Goal: Task Accomplishment & Management: Manage account settings

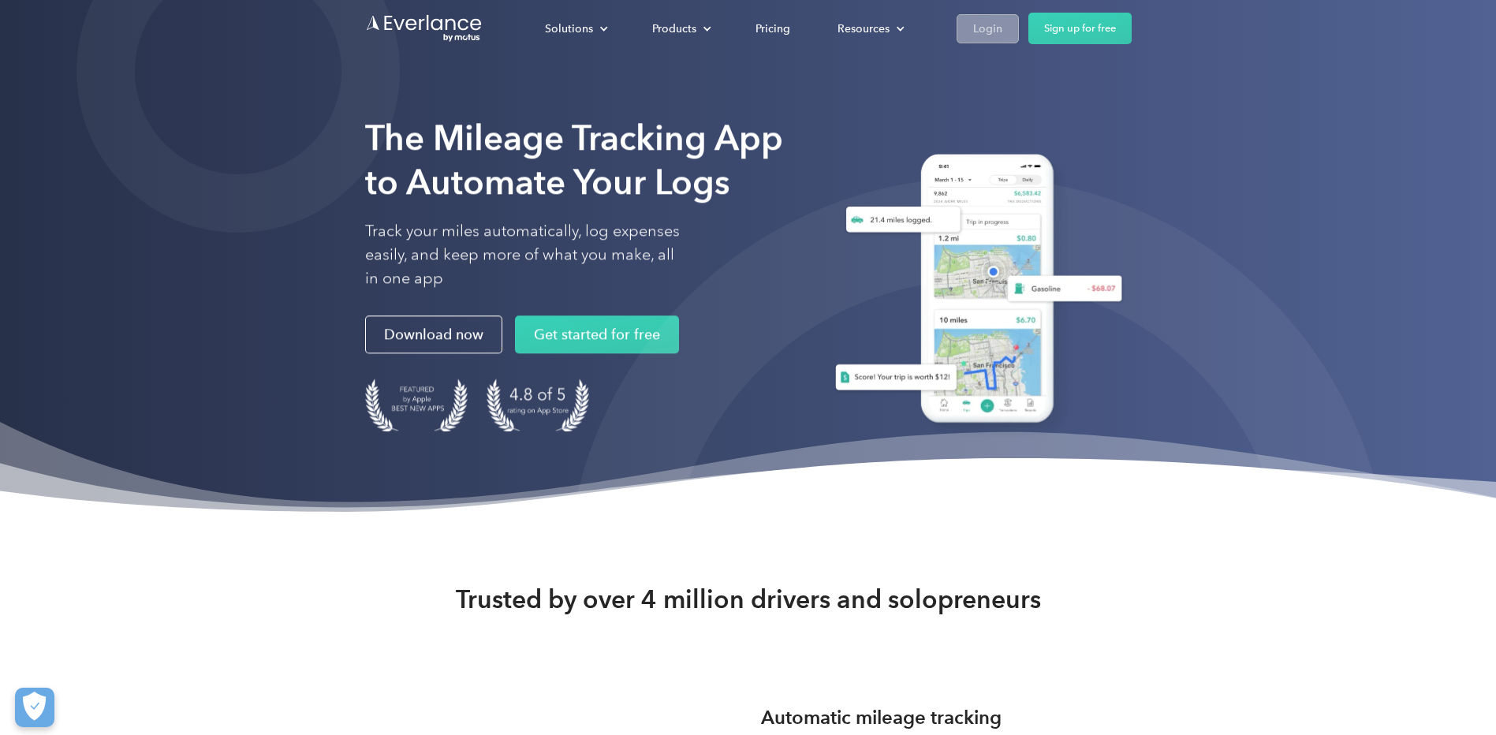
click at [990, 24] on div "Login" at bounding box center [987, 29] width 29 height 20
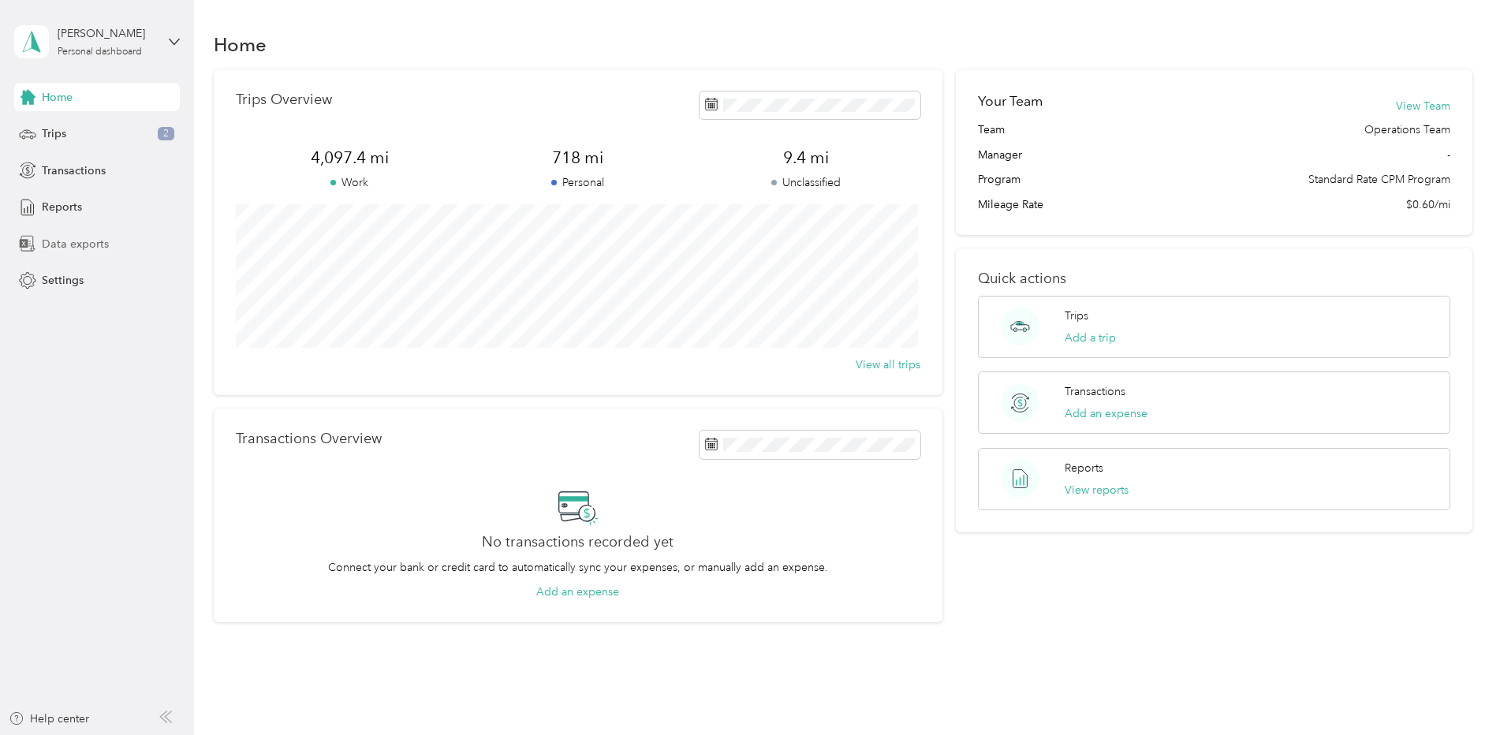
click at [63, 247] on span "Data exports" at bounding box center [75, 244] width 67 height 17
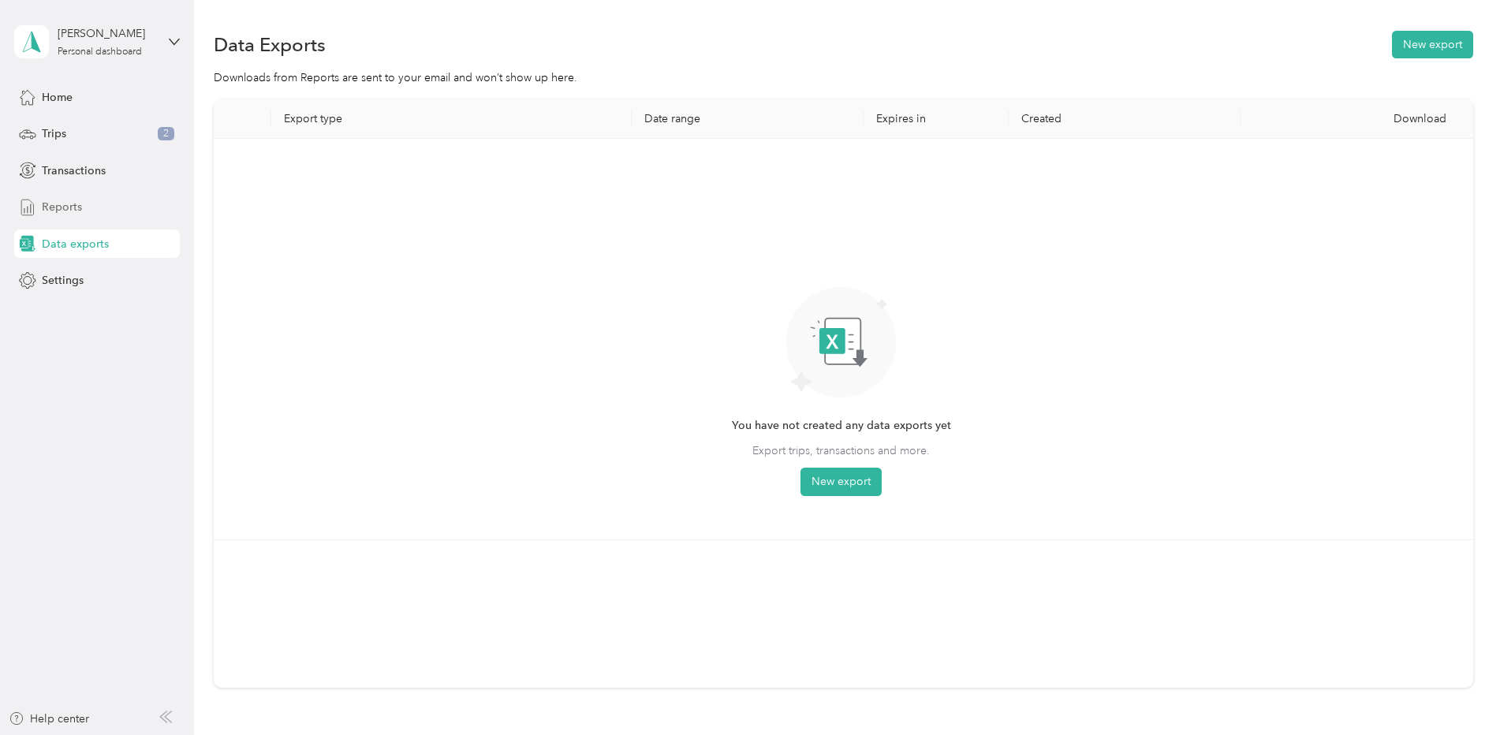
click at [55, 204] on span "Reports" at bounding box center [62, 207] width 40 height 17
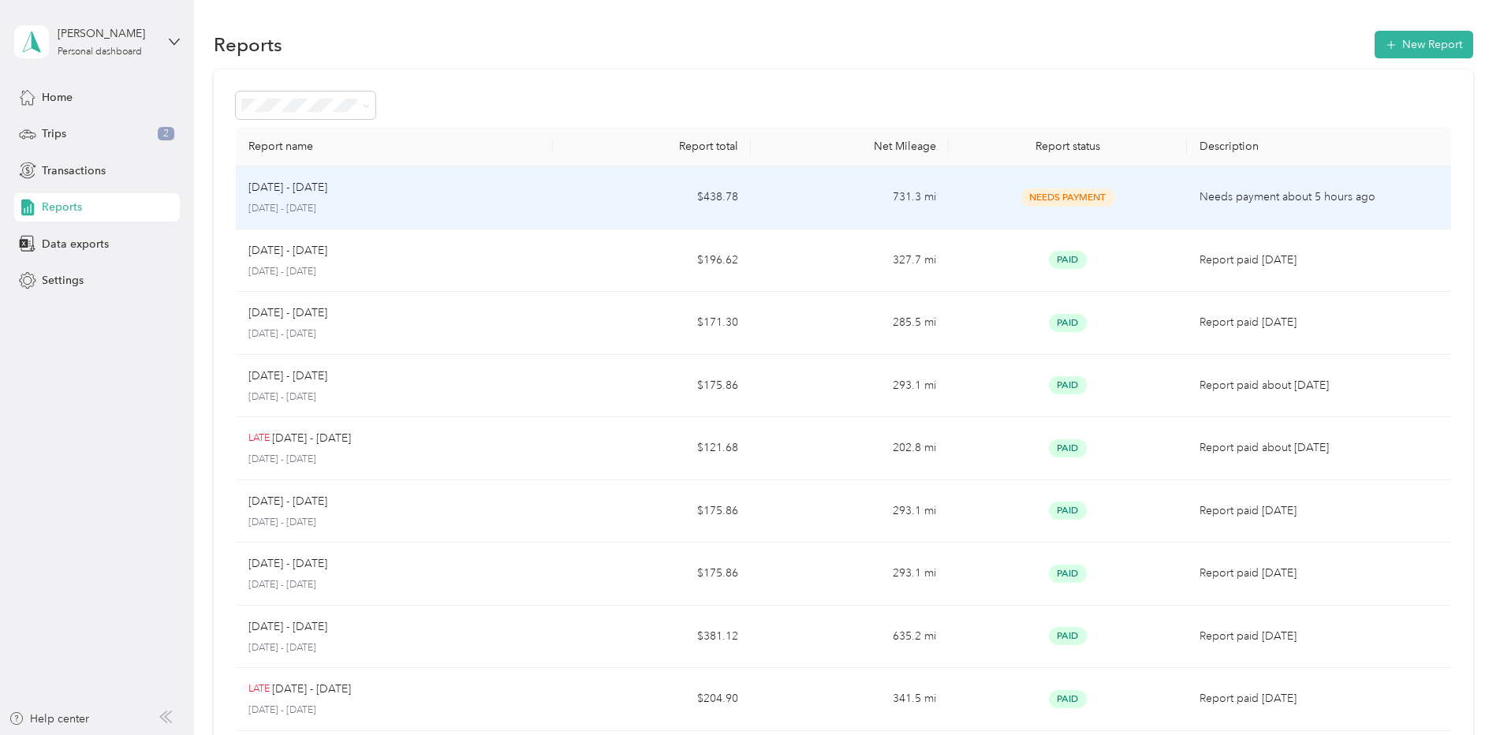
click at [1161, 193] on div "Needs Payment" at bounding box center [1067, 197] width 212 height 18
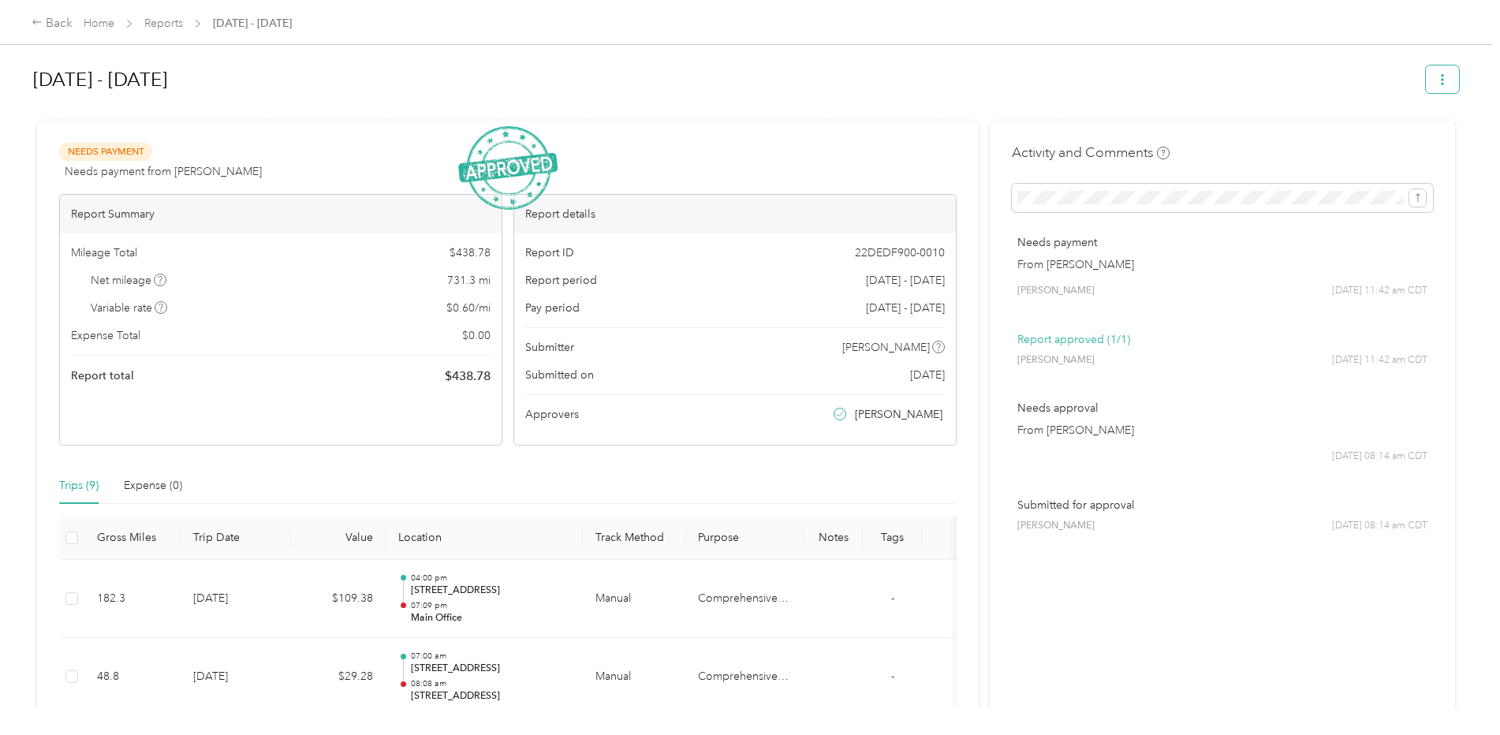
click at [1438, 82] on icon "button" at bounding box center [1442, 79] width 11 height 11
click at [1030, 100] on div "Sep 16 - 30, 2025" at bounding box center [746, 82] width 1426 height 47
click at [50, 28] on div "Back" at bounding box center [52, 23] width 41 height 19
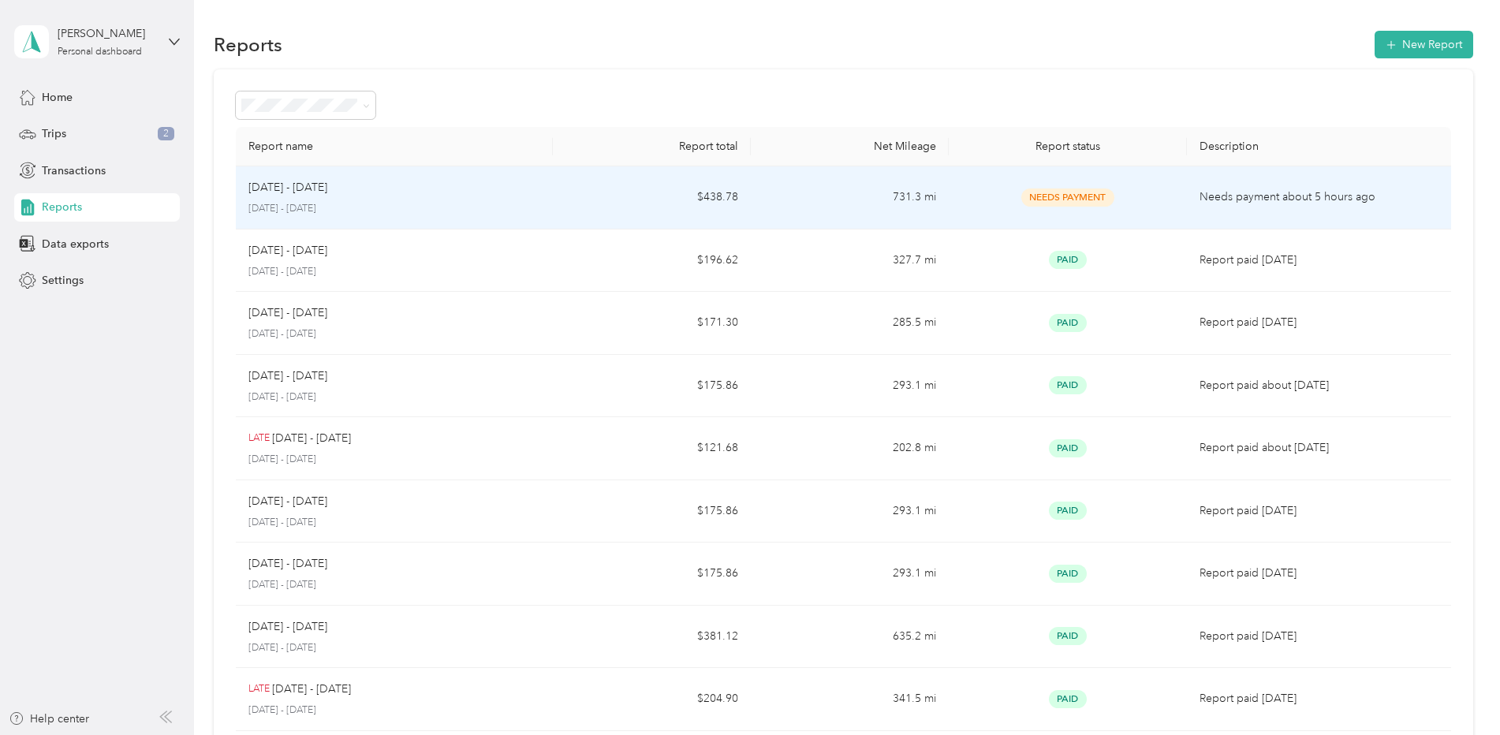
click at [285, 192] on p "Sep 16 - 30, 2025" at bounding box center [287, 187] width 79 height 17
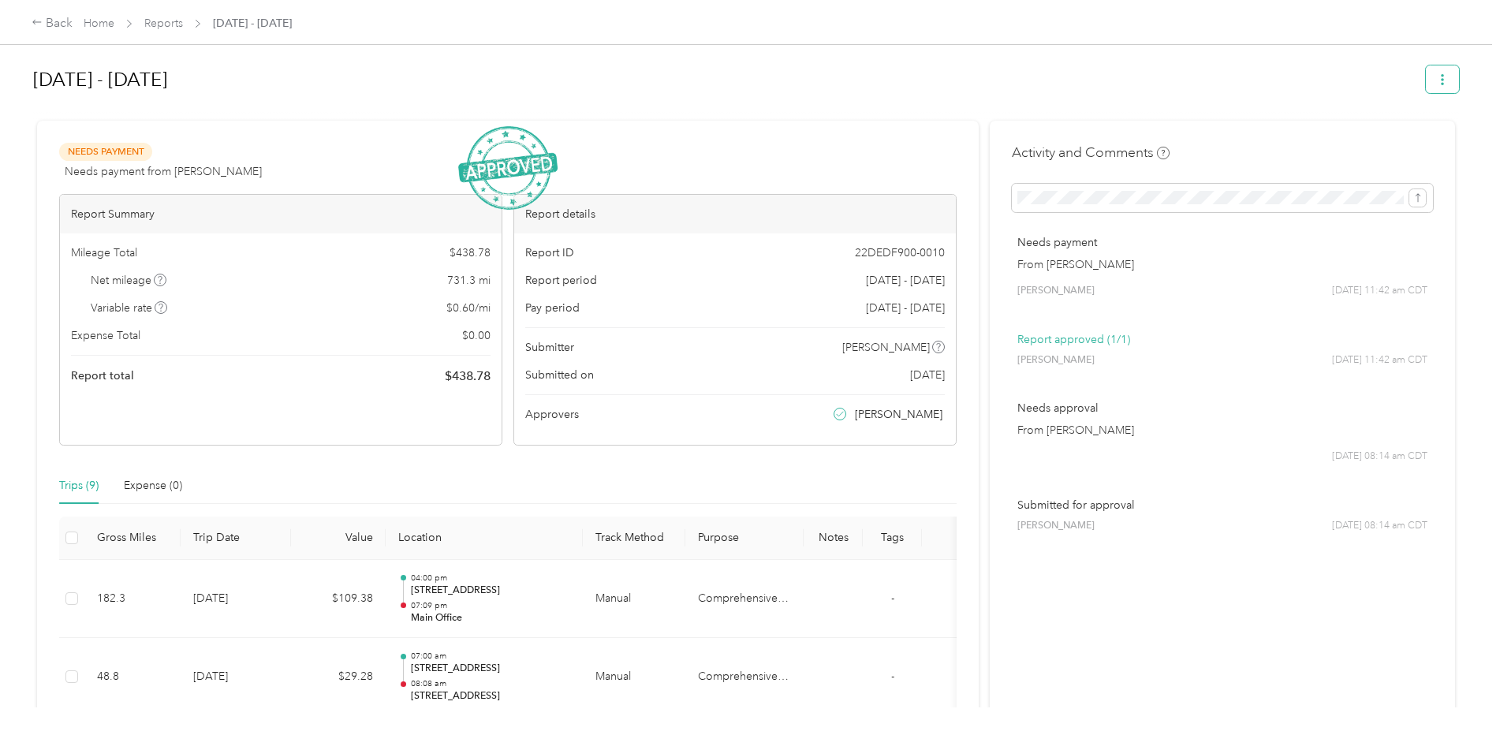
click at [1441, 84] on icon "button" at bounding box center [1442, 79] width 11 height 11
click at [1251, 70] on h1 "Sep 16 - 30, 2025" at bounding box center [723, 80] width 1381 height 38
click at [48, 21] on div "Back" at bounding box center [52, 23] width 41 height 19
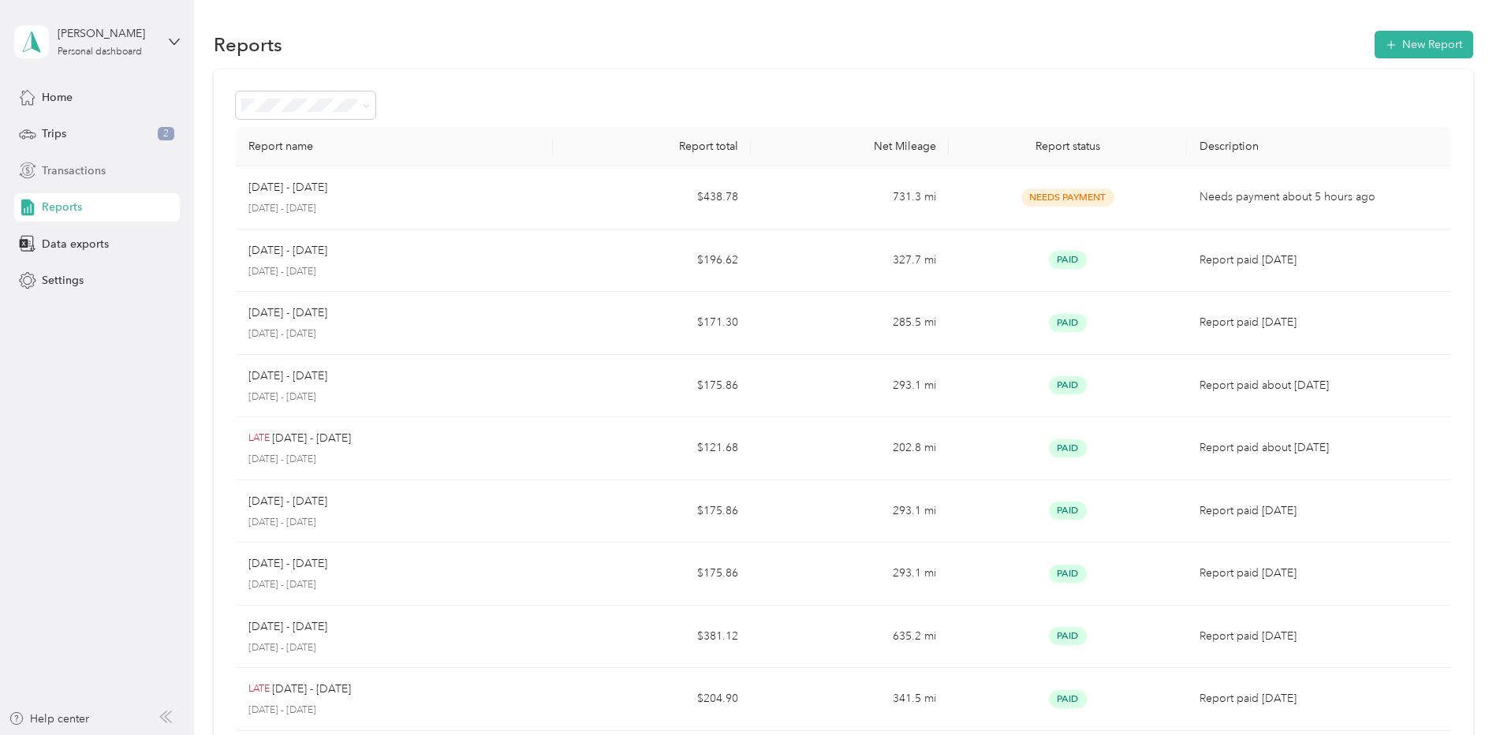
click at [86, 170] on span "Transactions" at bounding box center [74, 170] width 64 height 17
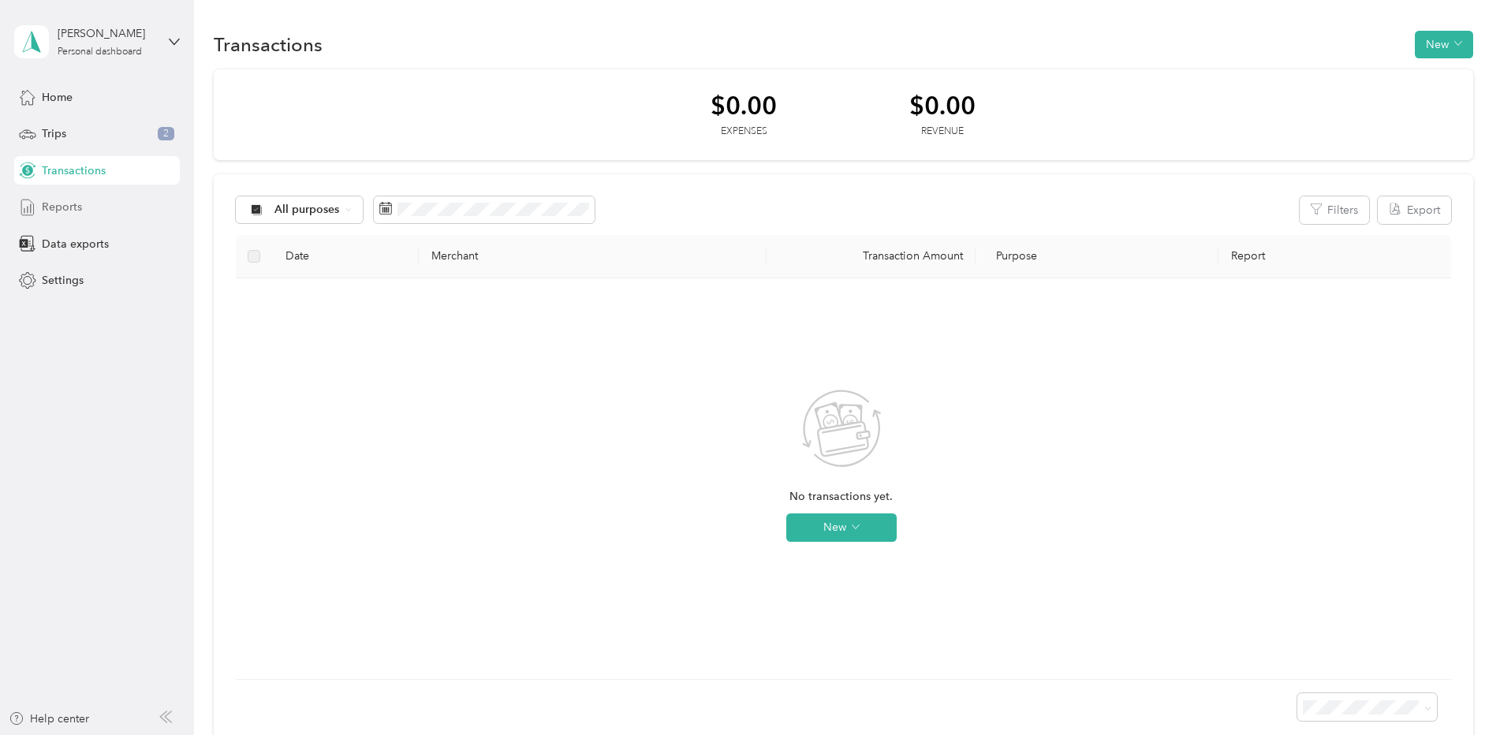
click at [88, 210] on div "Reports" at bounding box center [97, 207] width 166 height 28
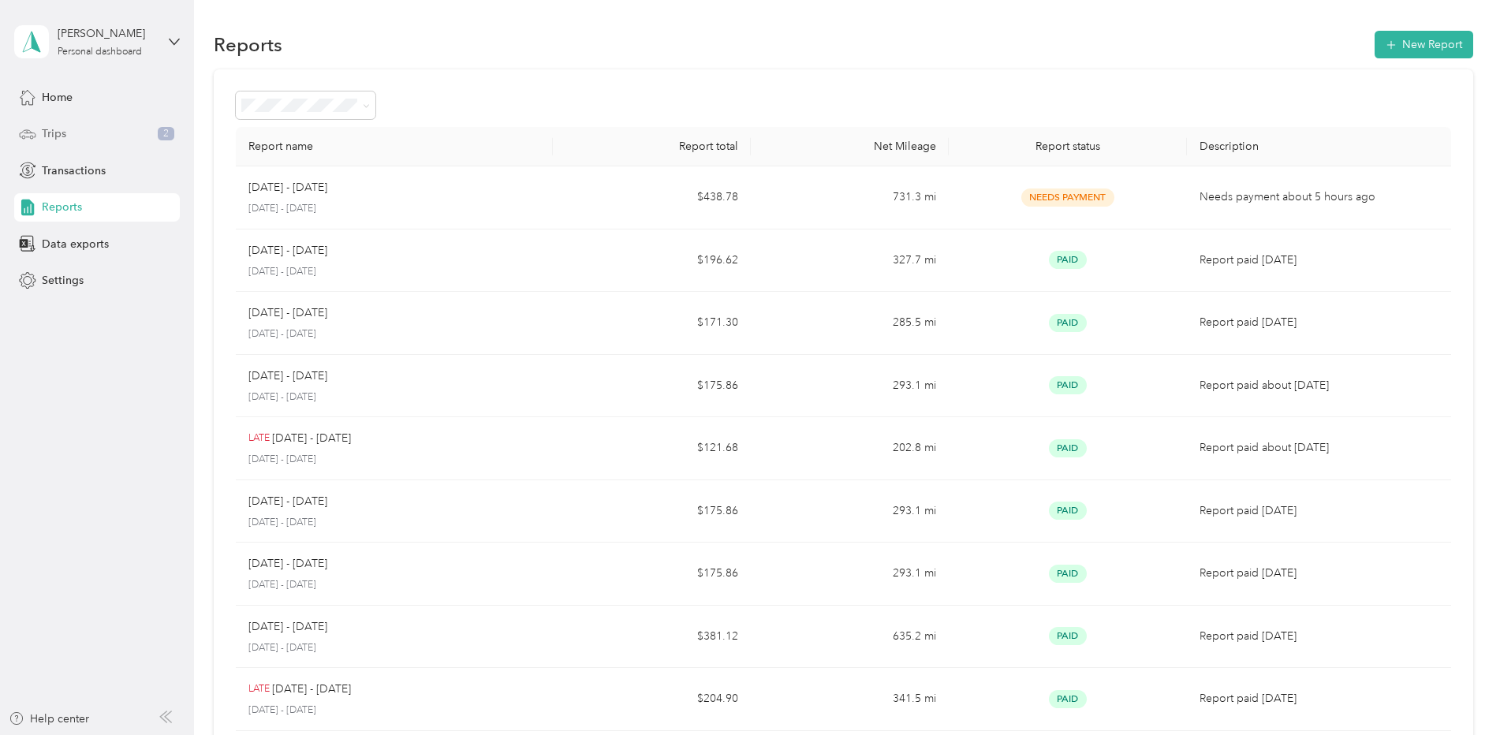
click at [93, 136] on div "Trips 2" at bounding box center [97, 134] width 166 height 28
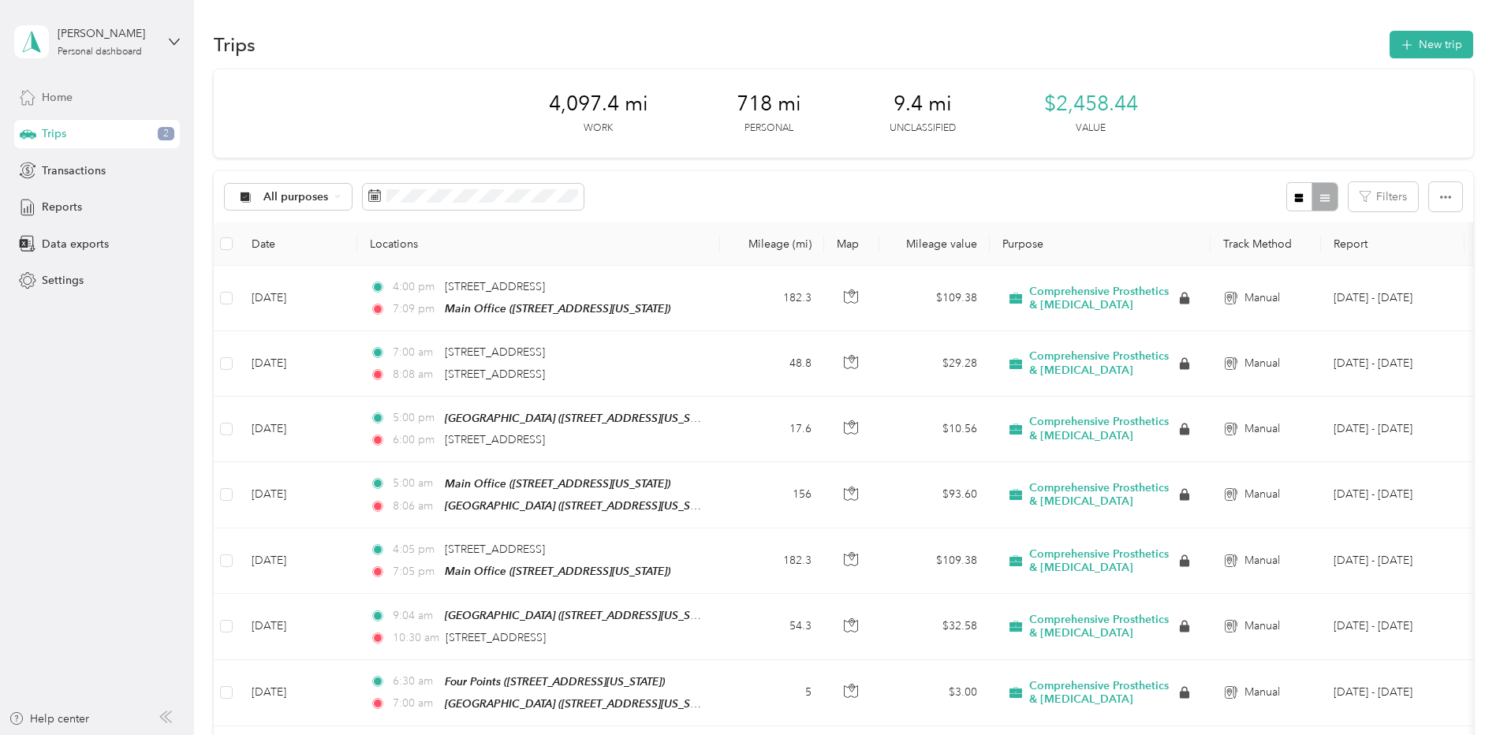
click at [73, 107] on div "Home" at bounding box center [97, 97] width 166 height 28
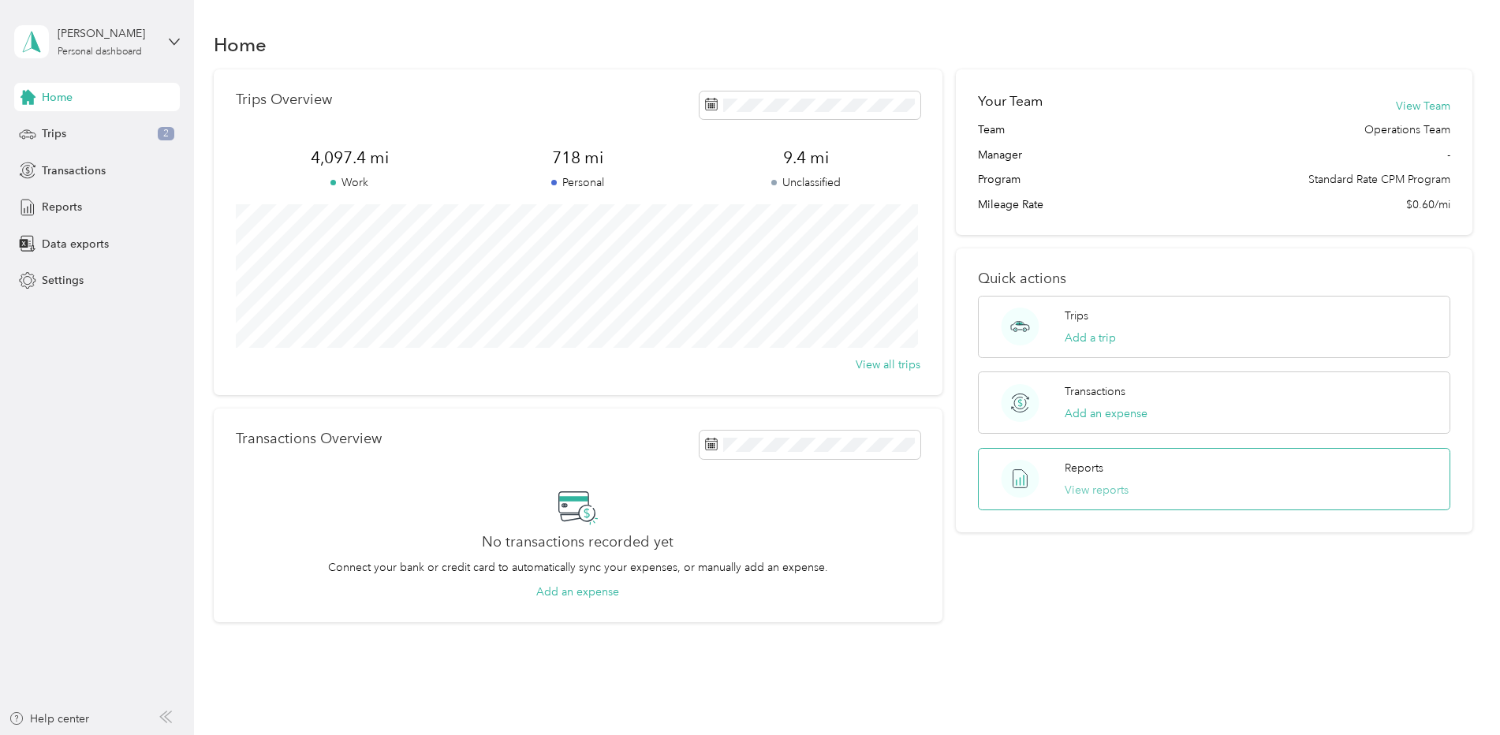
click at [1090, 484] on button "View reports" at bounding box center [1096, 490] width 64 height 17
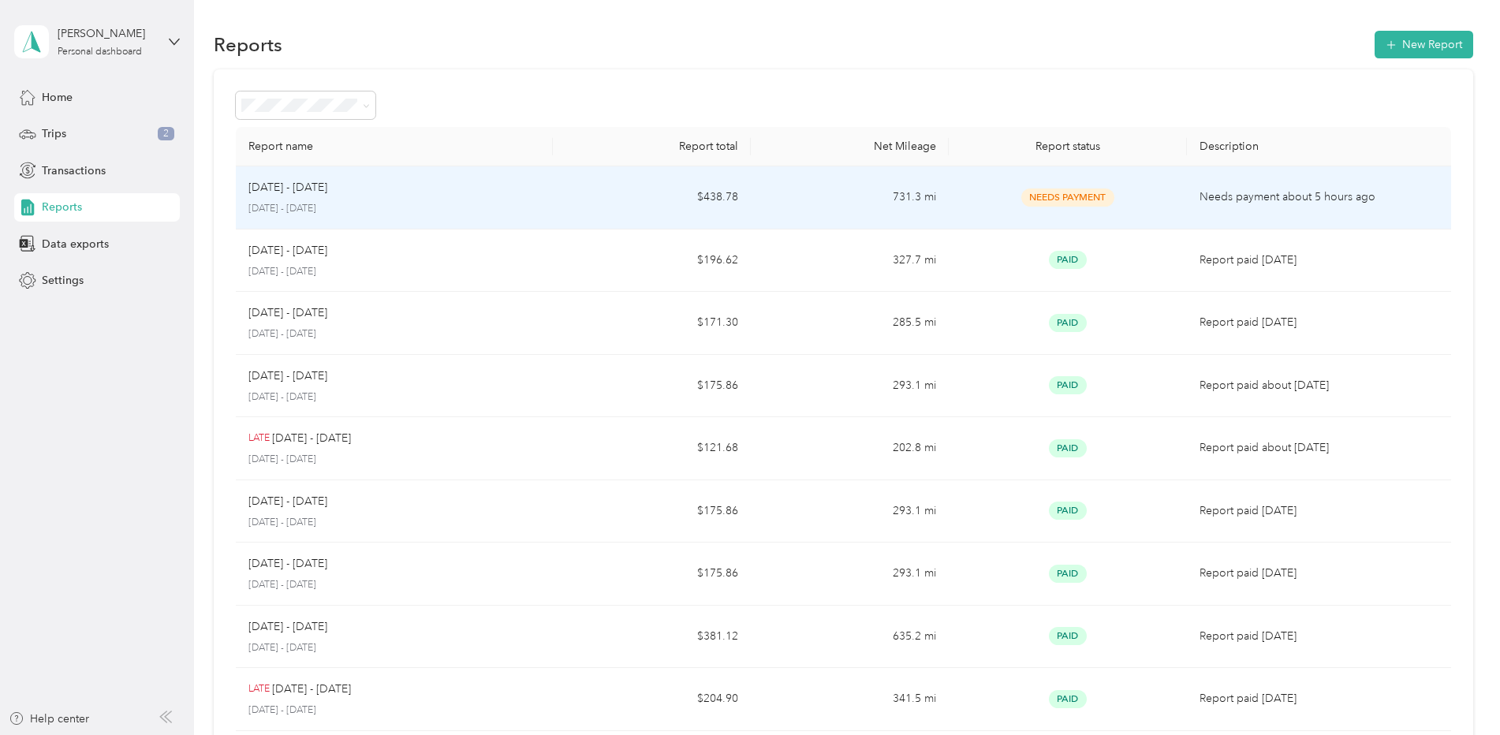
drag, startPoint x: 1051, startPoint y: 194, endPoint x: 1020, endPoint y: 200, distance: 32.2
click at [1021, 200] on span "Needs Payment" at bounding box center [1067, 197] width 93 height 18
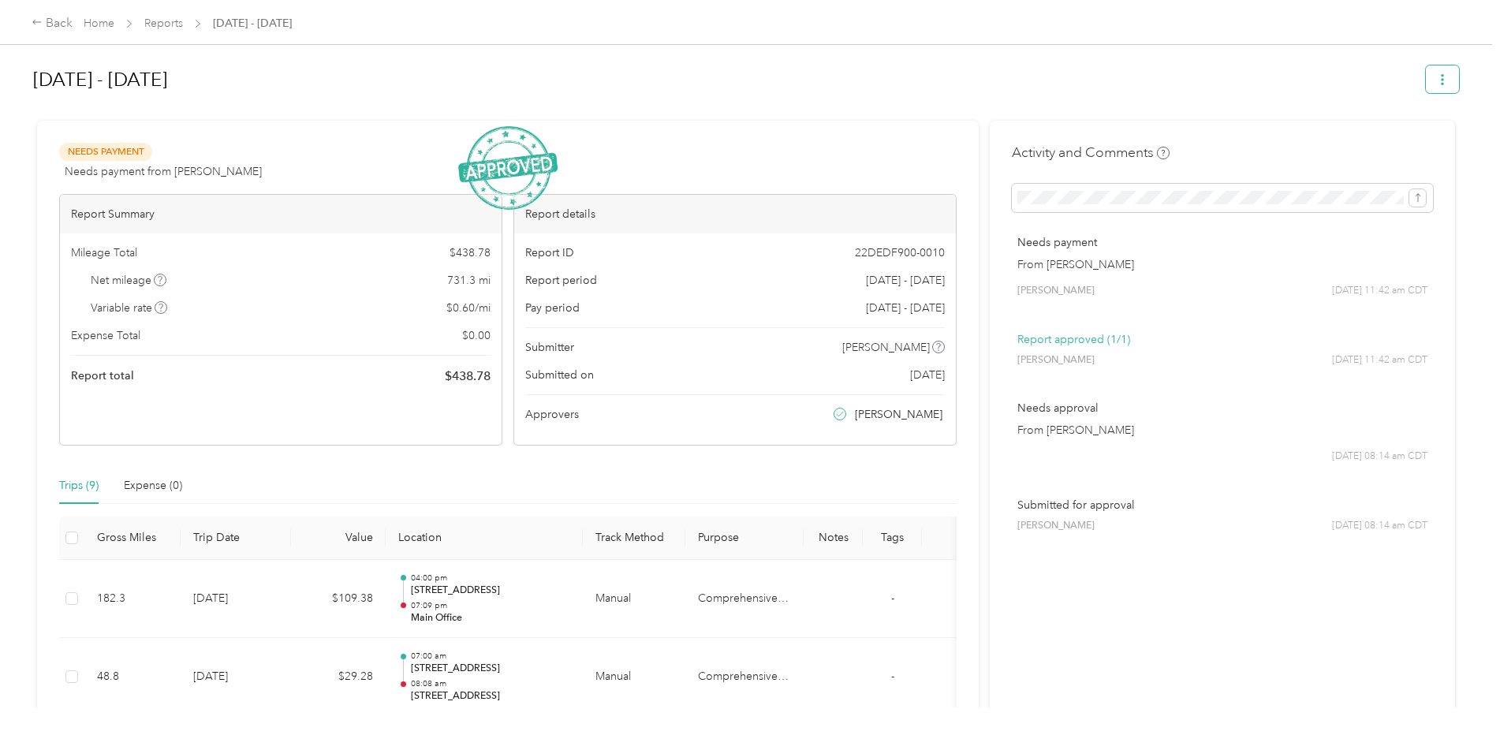
click at [1437, 78] on icon "button" at bounding box center [1442, 79] width 11 height 11
click at [1112, 88] on h1 "Sep 16 - 30, 2025" at bounding box center [723, 80] width 1381 height 38
click at [1083, 95] on h1 "Sep 16 - 30, 2025" at bounding box center [723, 80] width 1381 height 38
click at [50, 32] on div "Back" at bounding box center [52, 23] width 41 height 19
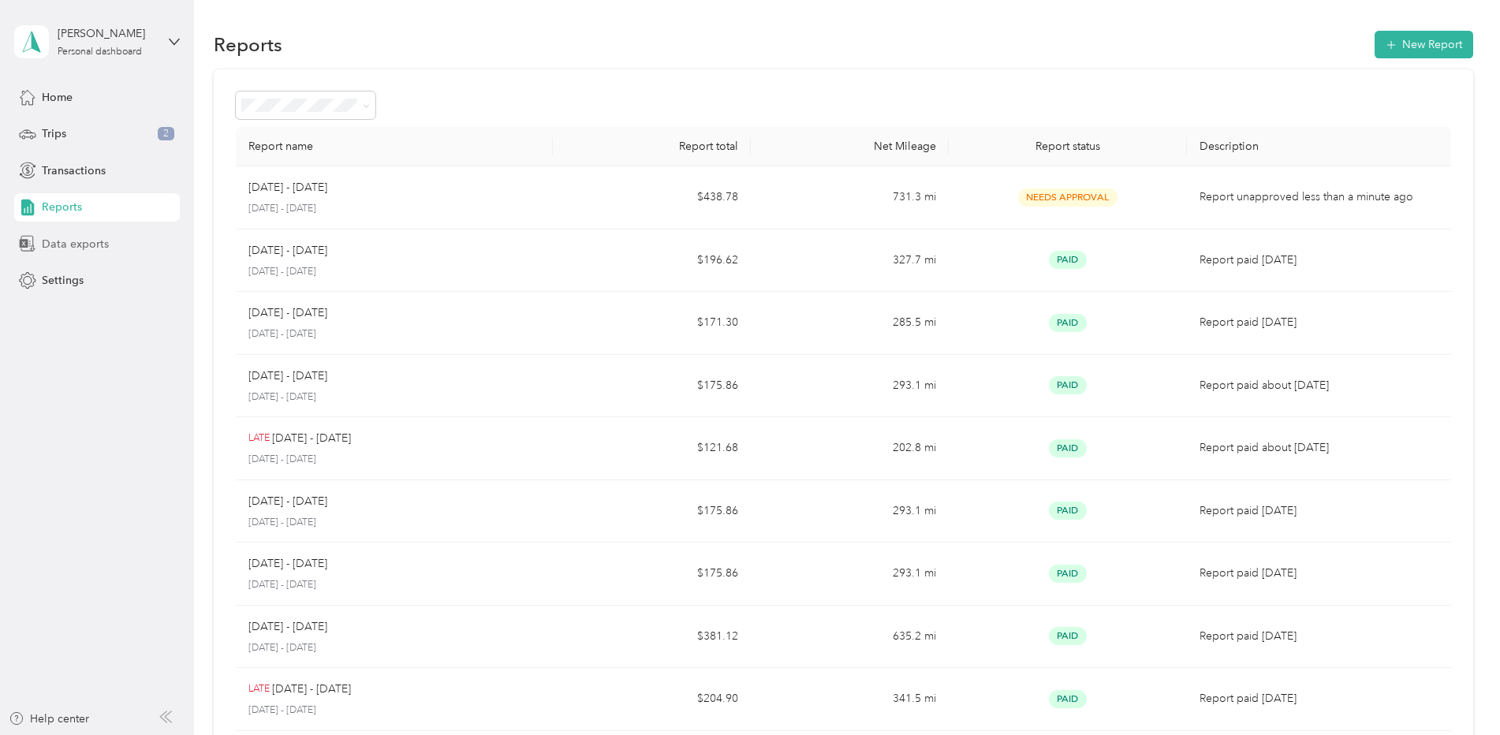
click at [57, 245] on span "Data exports" at bounding box center [75, 244] width 67 height 17
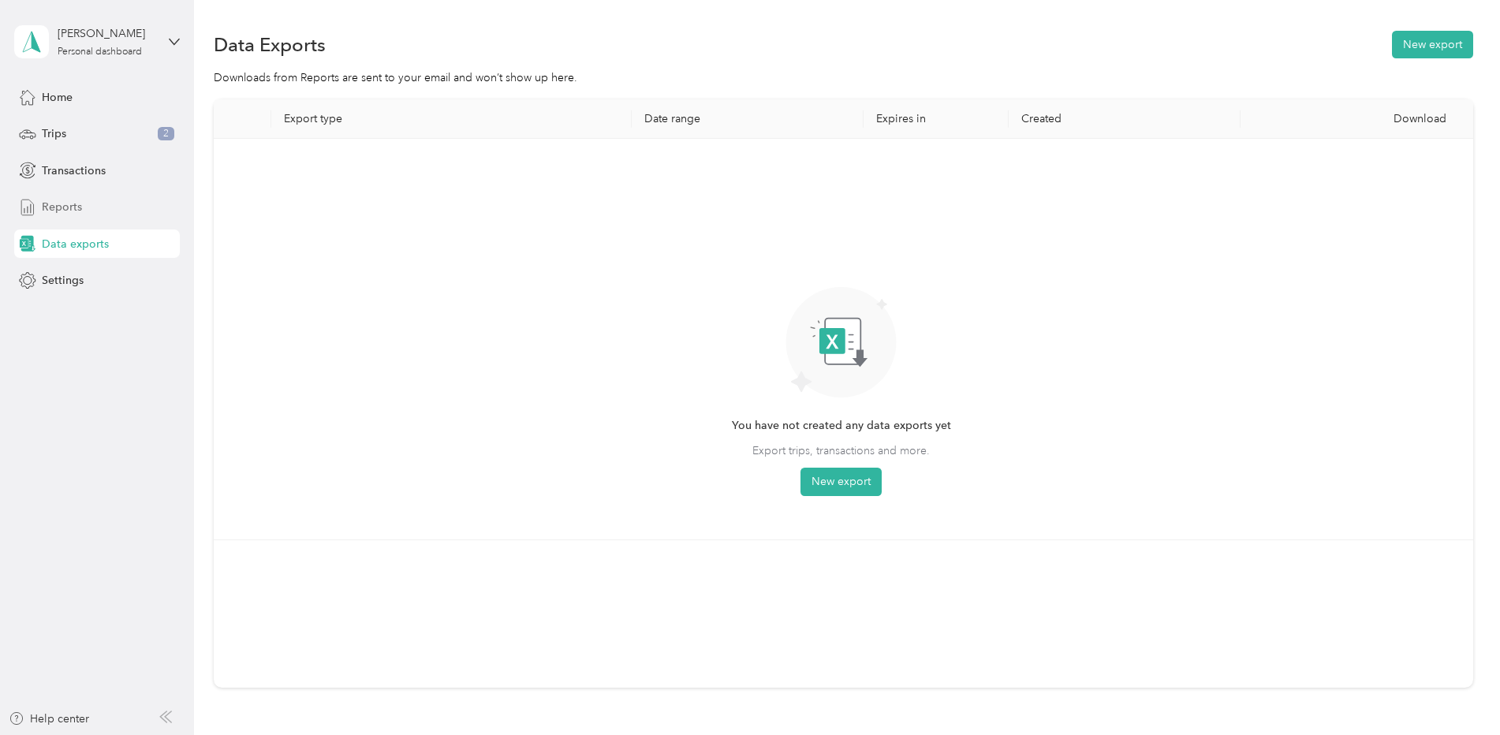
click at [73, 204] on span "Reports" at bounding box center [62, 207] width 40 height 17
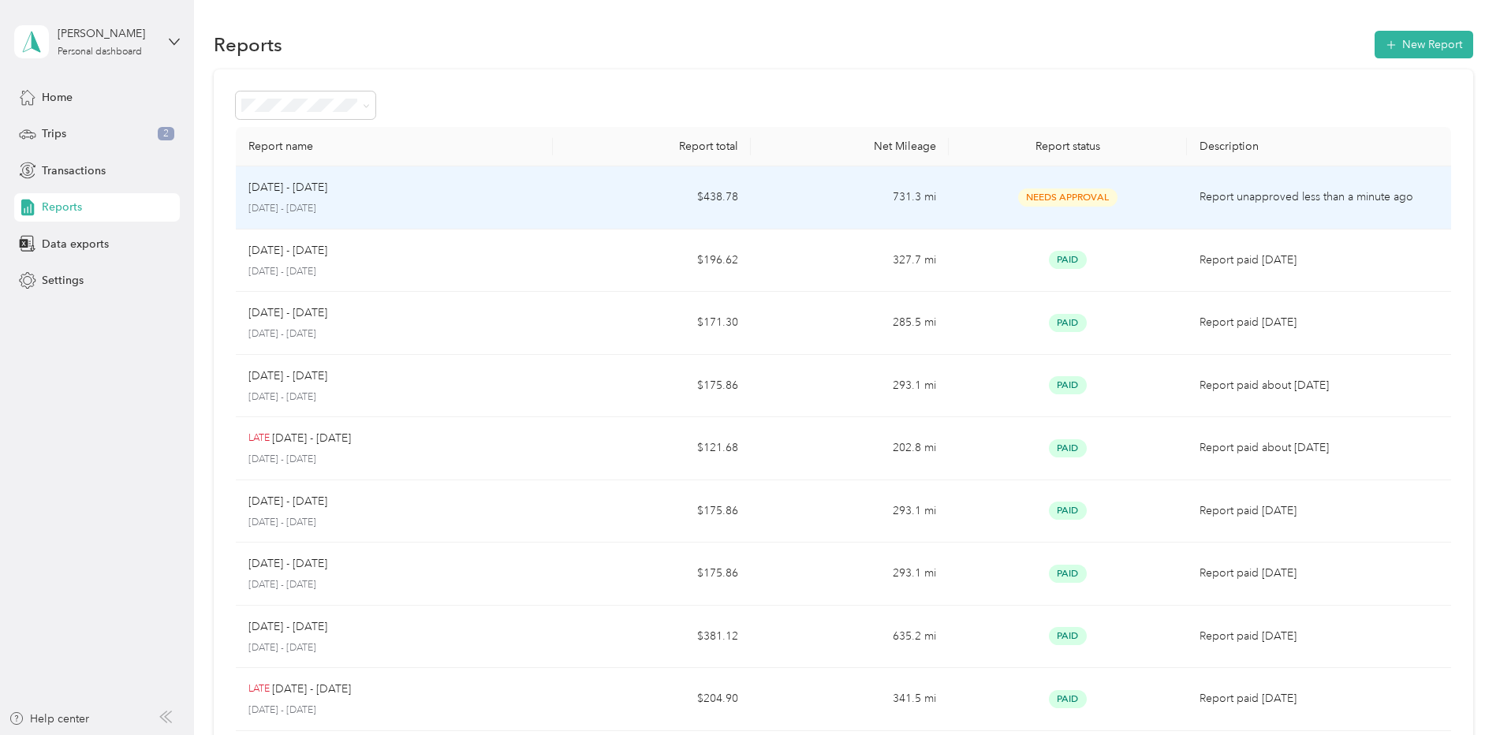
click at [1087, 192] on span "Needs Approval" at bounding box center [1067, 197] width 99 height 18
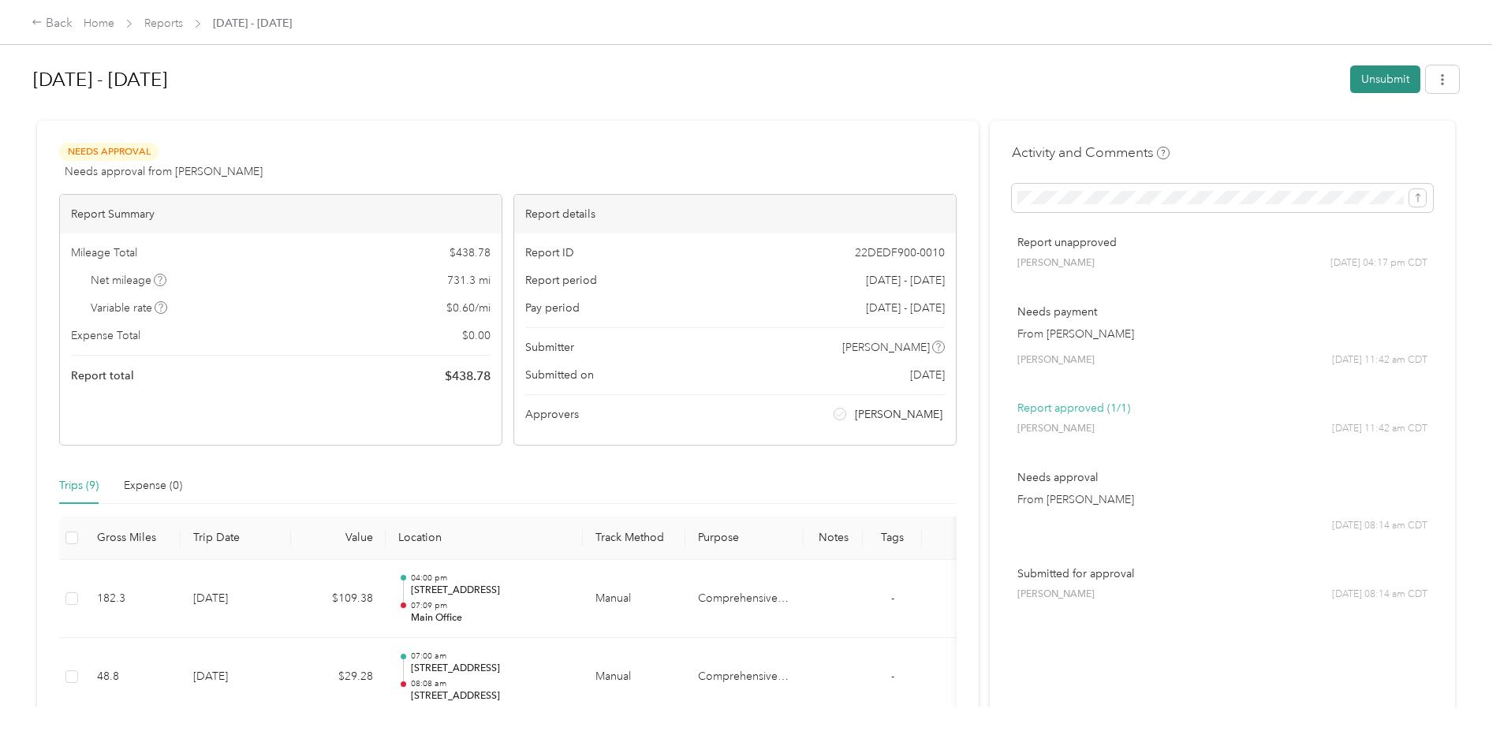
click at [1387, 84] on button "Unsubmit" at bounding box center [1385, 79] width 70 height 28
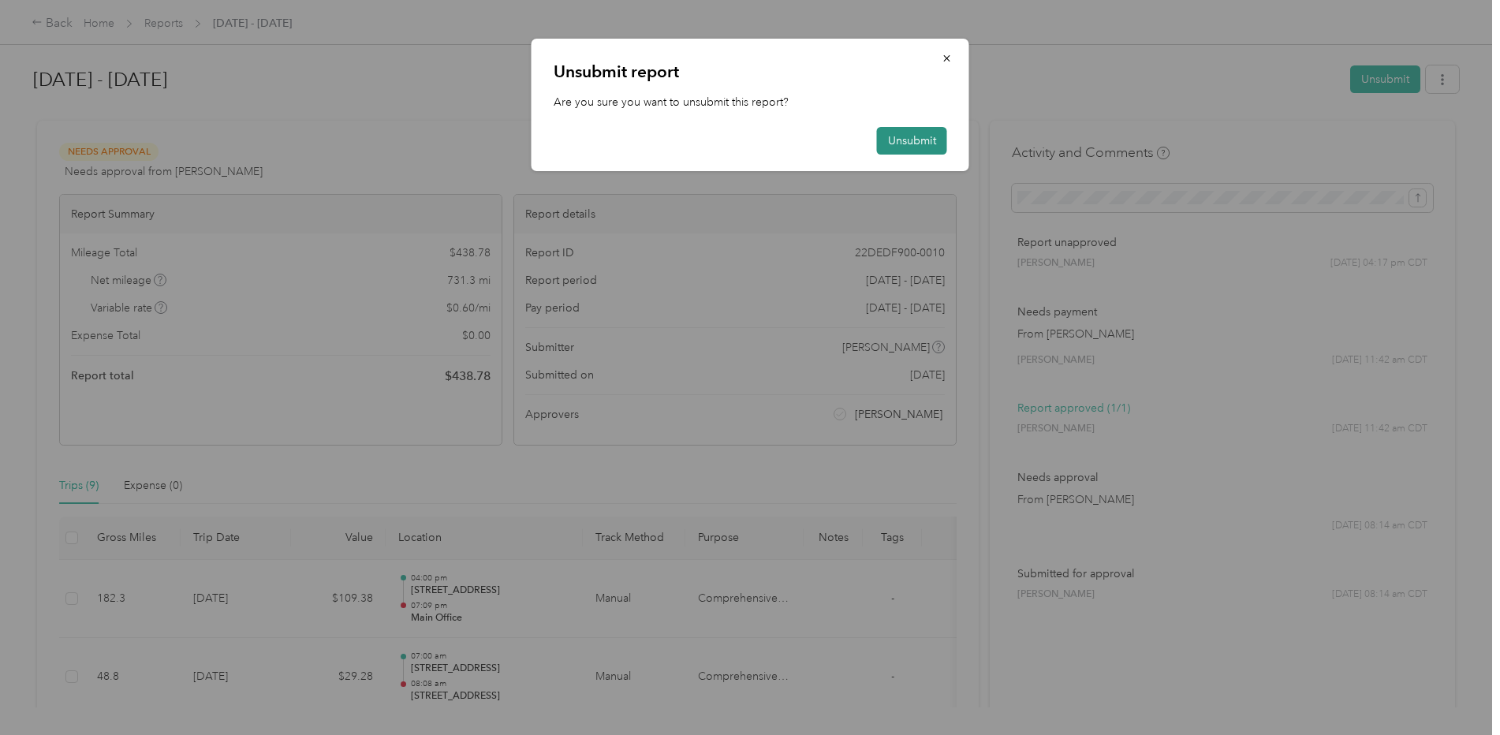
click at [903, 141] on button "Unsubmit" at bounding box center [912, 141] width 70 height 28
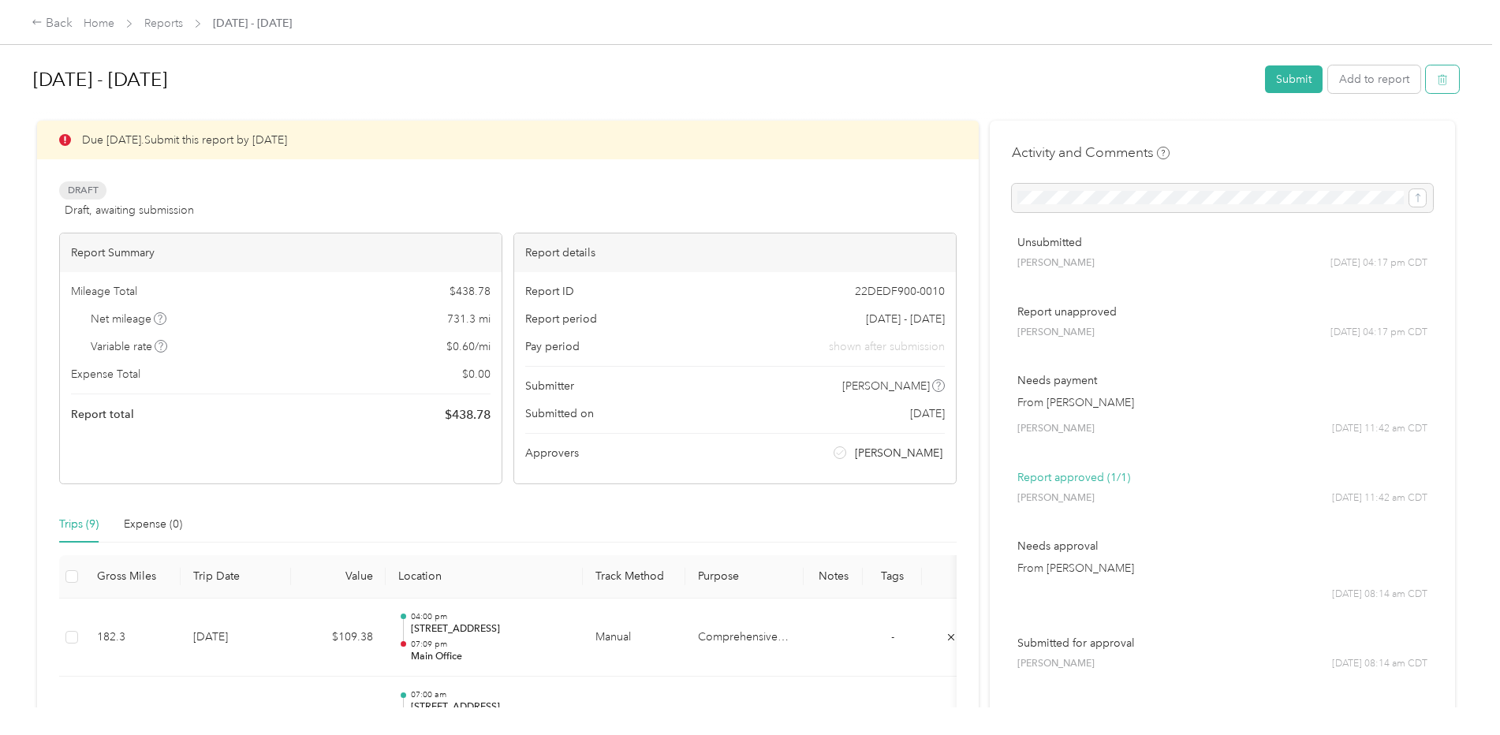
click at [1445, 83] on button "button" at bounding box center [1442, 79] width 33 height 28
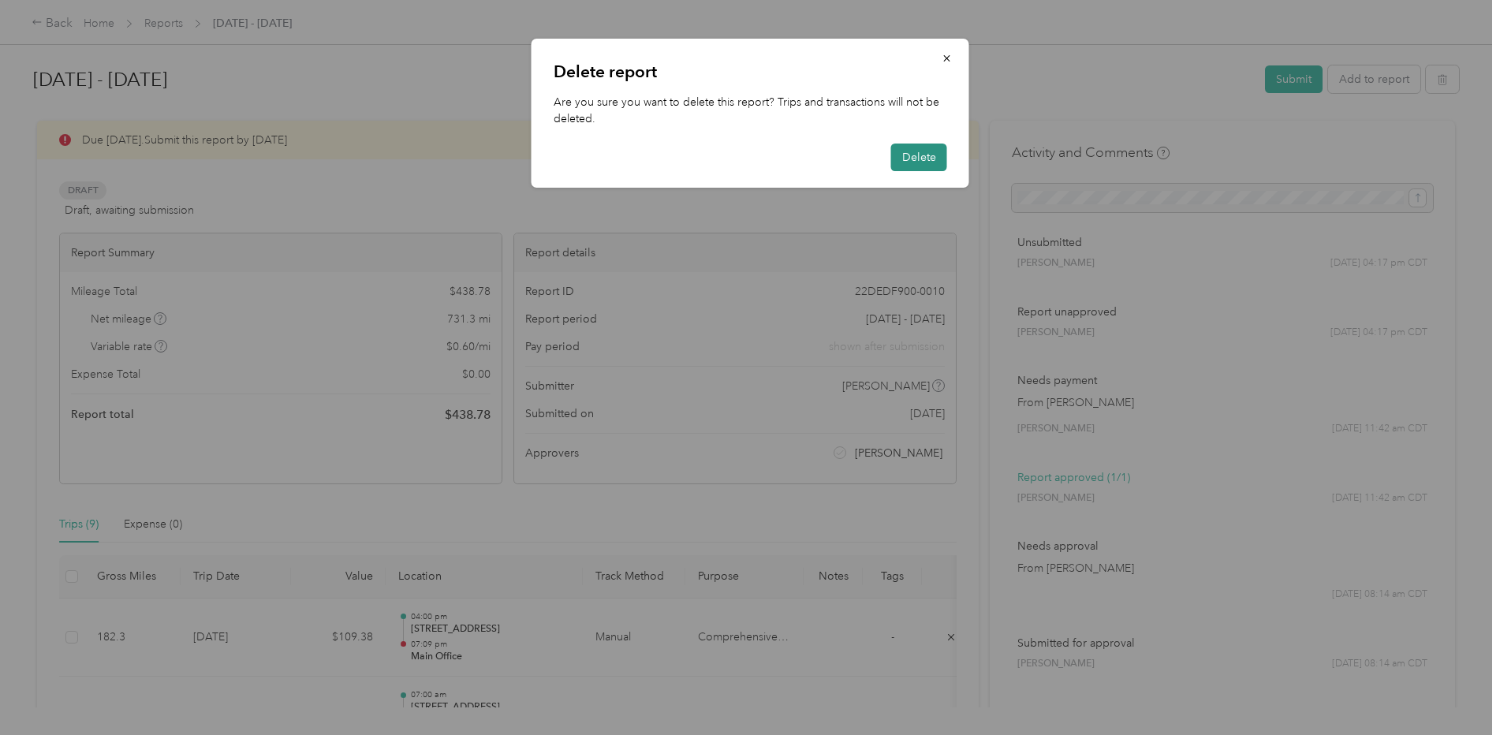
click at [916, 162] on button "Delete" at bounding box center [919, 158] width 56 height 28
